Goal: Information Seeking & Learning: Compare options

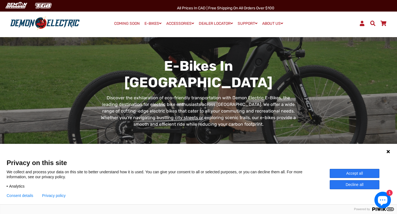
click at [354, 184] on button "Decline all" at bounding box center [355, 185] width 50 height 9
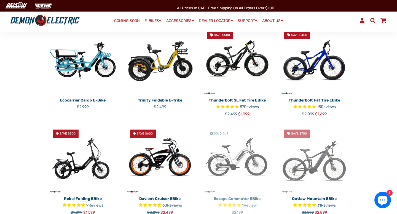
scroll to position [148, 0]
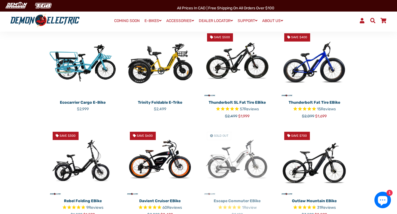
click at [247, 58] on img at bounding box center [237, 63] width 69 height 69
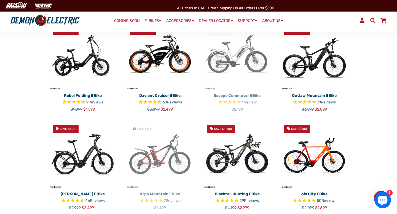
scroll to position [254, 0]
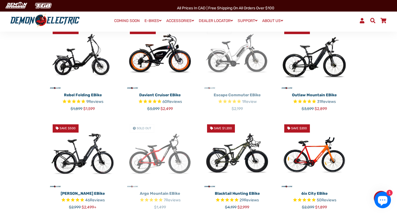
click at [312, 64] on img at bounding box center [314, 55] width 69 height 69
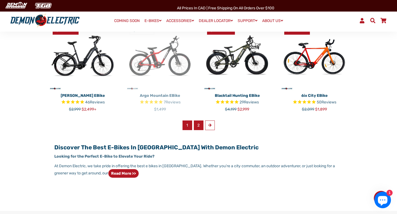
scroll to position [353, 0]
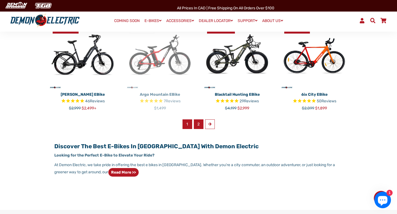
click at [201, 121] on link "2" at bounding box center [199, 125] width 10 height 10
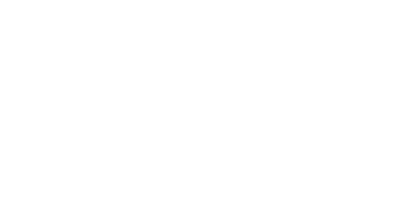
select select "******"
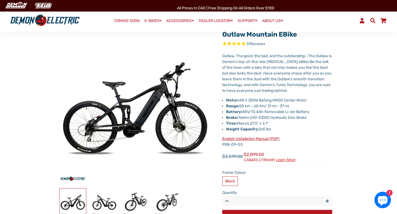
scroll to position [37, 0]
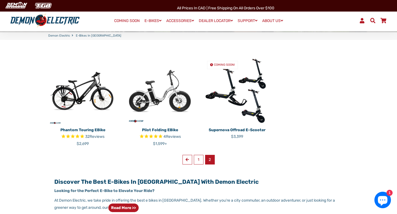
scroll to position [120, 0]
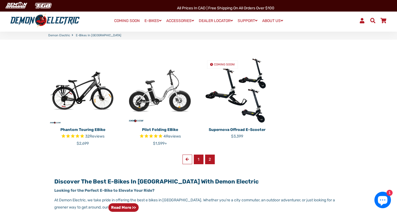
click at [196, 158] on link "1" at bounding box center [199, 160] width 10 height 10
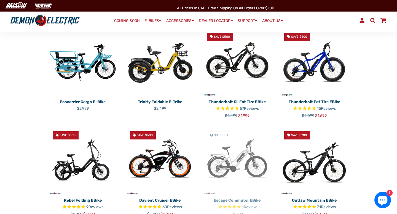
scroll to position [149, 0]
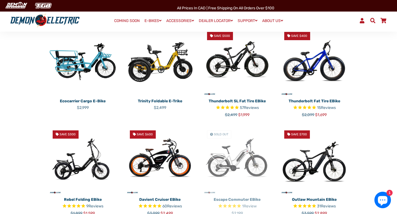
click at [237, 99] on p "Thunderbolt SL Fat Tire eBike" at bounding box center [237, 101] width 69 height 6
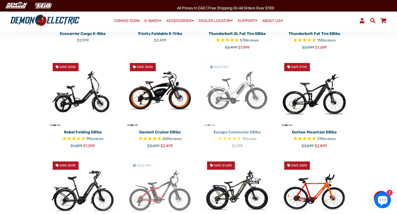
scroll to position [217, 0]
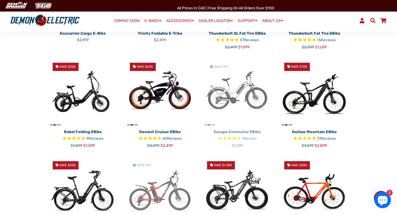
click at [309, 92] on img at bounding box center [314, 92] width 69 height 69
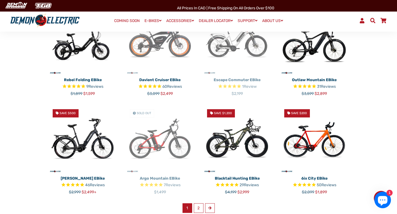
scroll to position [270, 0]
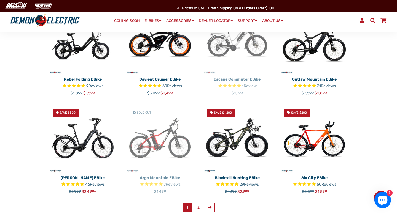
click at [237, 137] on img at bounding box center [237, 138] width 69 height 69
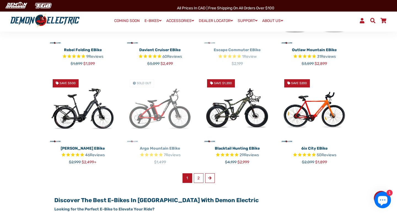
scroll to position [297, 0]
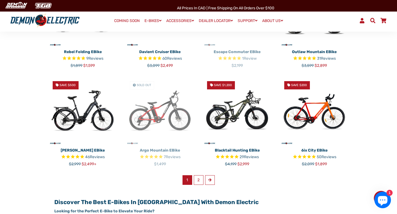
click at [237, 140] on img at bounding box center [237, 111] width 69 height 69
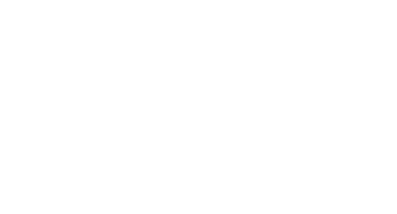
select select "******"
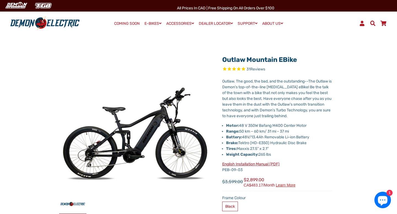
scroll to position [13, 0]
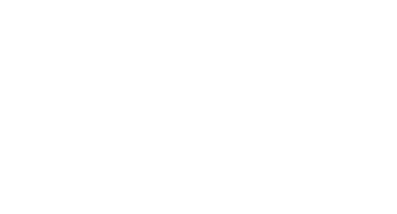
select select "******"
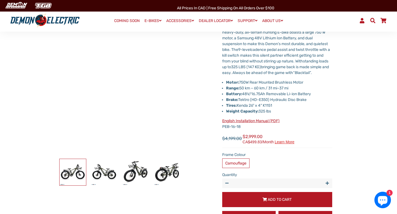
scroll to position [70, 0]
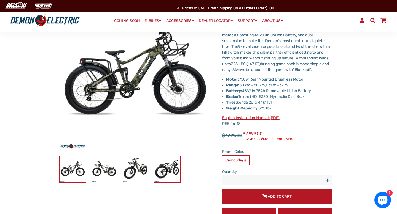
click at [171, 167] on img at bounding box center [167, 169] width 26 height 26
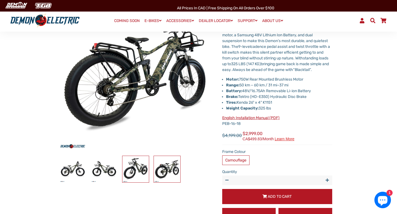
click at [141, 167] on img at bounding box center [135, 169] width 26 height 26
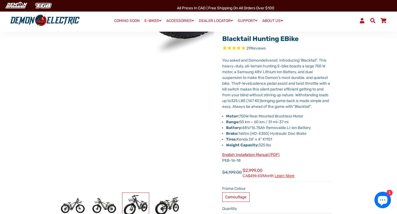
scroll to position [0, 0]
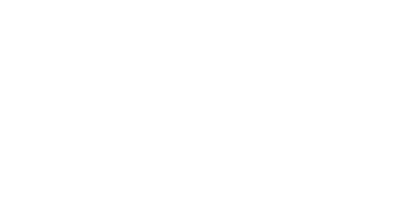
select select "******"
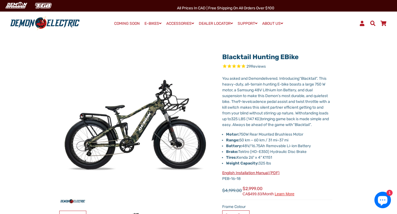
scroll to position [16, 0]
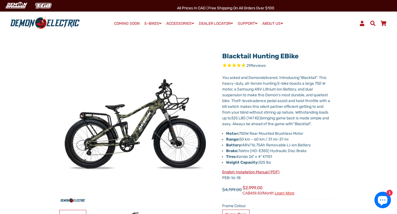
click at [262, 66] on span "Reviews" at bounding box center [258, 65] width 15 height 5
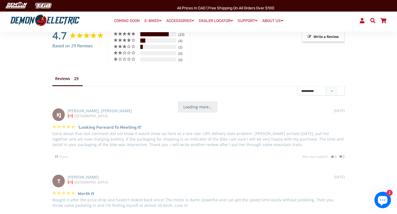
scroll to position [848, 0]
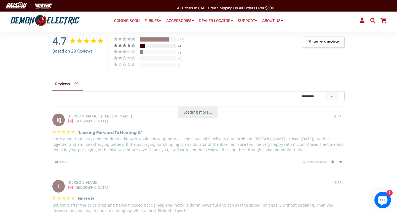
click at [180, 49] on div "4" at bounding box center [183, 46] width 12 height 5
click at [133, 48] on div "4 ★" at bounding box center [126, 45] width 26 height 5
click at [144, 48] on div "14%" at bounding box center [142, 46] width 5 height 4
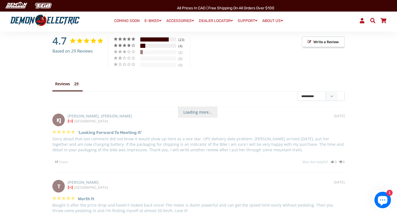
click at [181, 42] on div "23" at bounding box center [183, 39] width 12 height 5
click at [188, 105] on div "**********" at bounding box center [199, 99] width 292 height 14
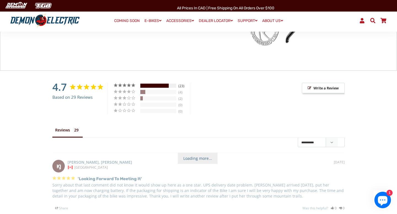
scroll to position [801, 0]
click at [86, 92] on icon at bounding box center [86, 88] width 7 height 8
click at [80, 101] on span "Based on 29 Reviews" at bounding box center [72, 98] width 40 height 6
click at [66, 101] on span "Based on 29 Reviews" at bounding box center [72, 98] width 40 height 6
click at [145, 88] on div "79%" at bounding box center [154, 86] width 28 height 4
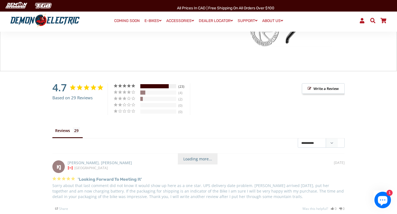
click at [125, 88] on div "5 ★" at bounding box center [126, 86] width 26 height 5
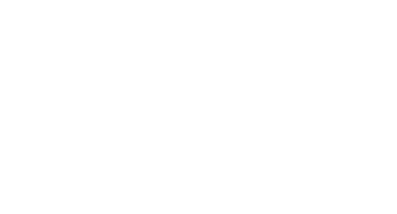
select select "******"
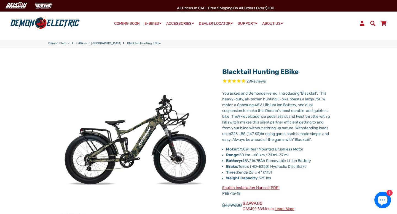
click at [234, 81] on icon "Rated 4.7 out of 5 stars 29 reviews" at bounding box center [234, 82] width 5 height 6
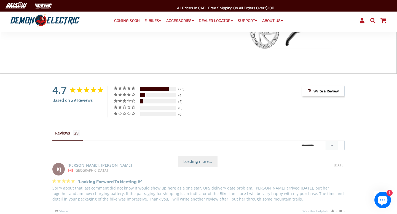
scroll to position [799, 0]
click at [170, 97] on div "14%" at bounding box center [158, 95] width 36 height 4
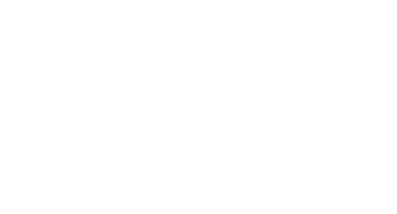
scroll to position [298, 0]
